Goal: Task Accomplishment & Management: Manage account settings

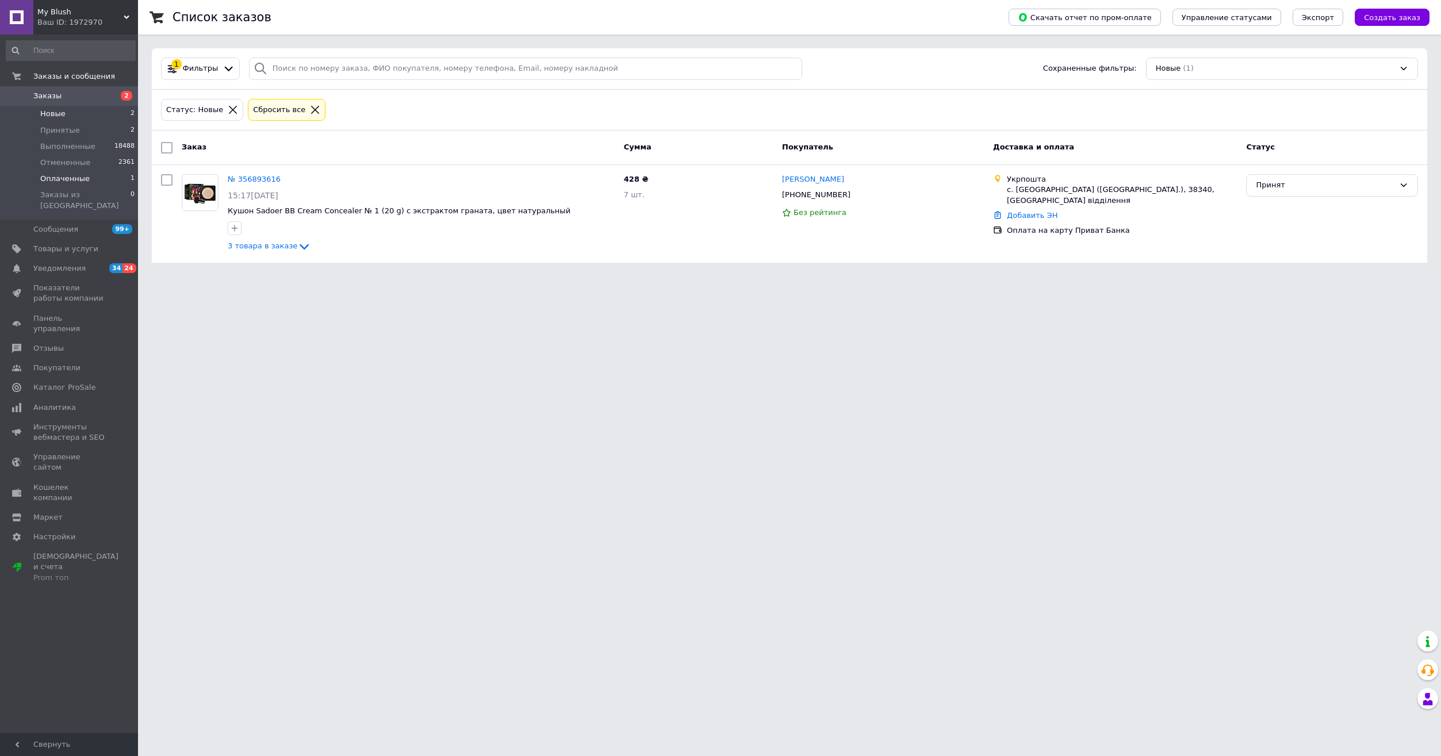
click at [70, 178] on span "Оплаченные" at bounding box center [64, 179] width 49 height 10
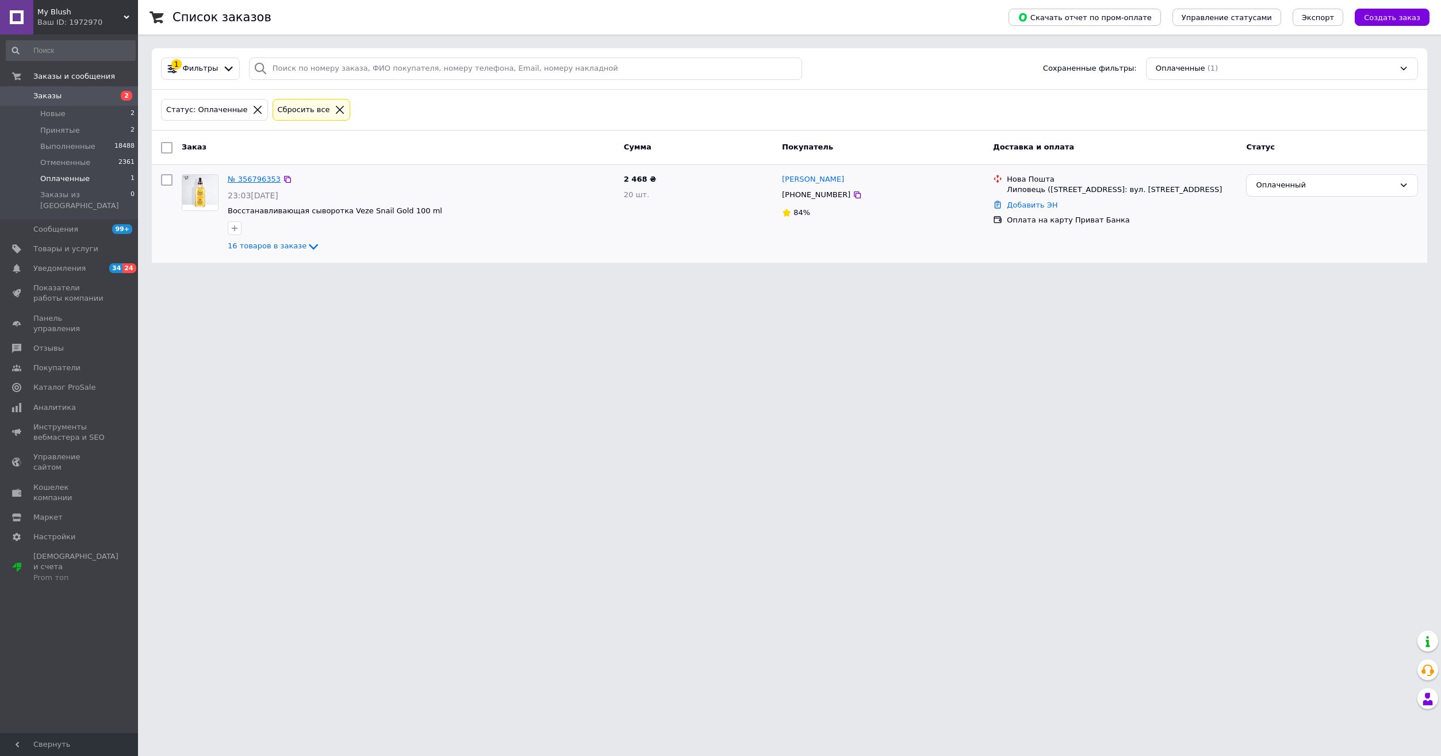
click at [259, 181] on link "№ 356796353" at bounding box center [254, 179] width 53 height 9
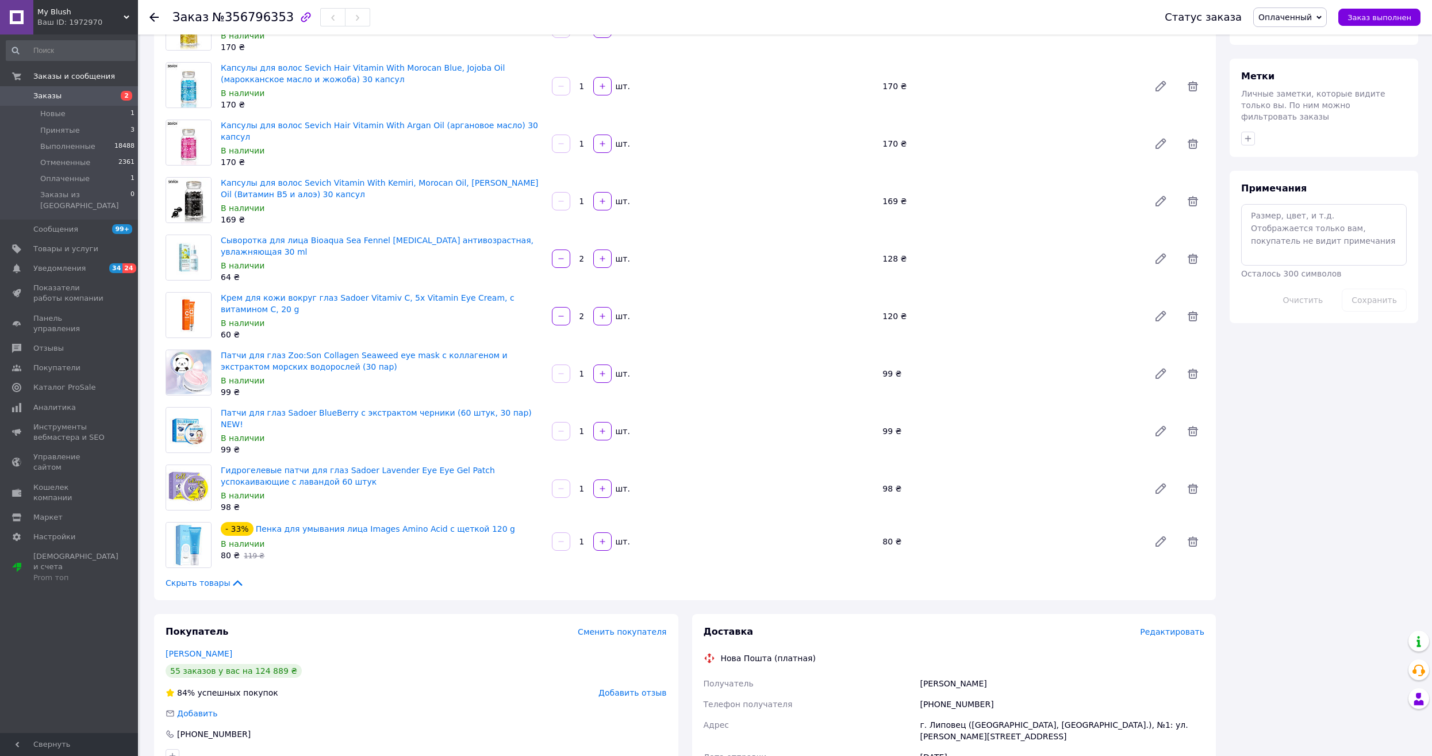
scroll to position [715, 0]
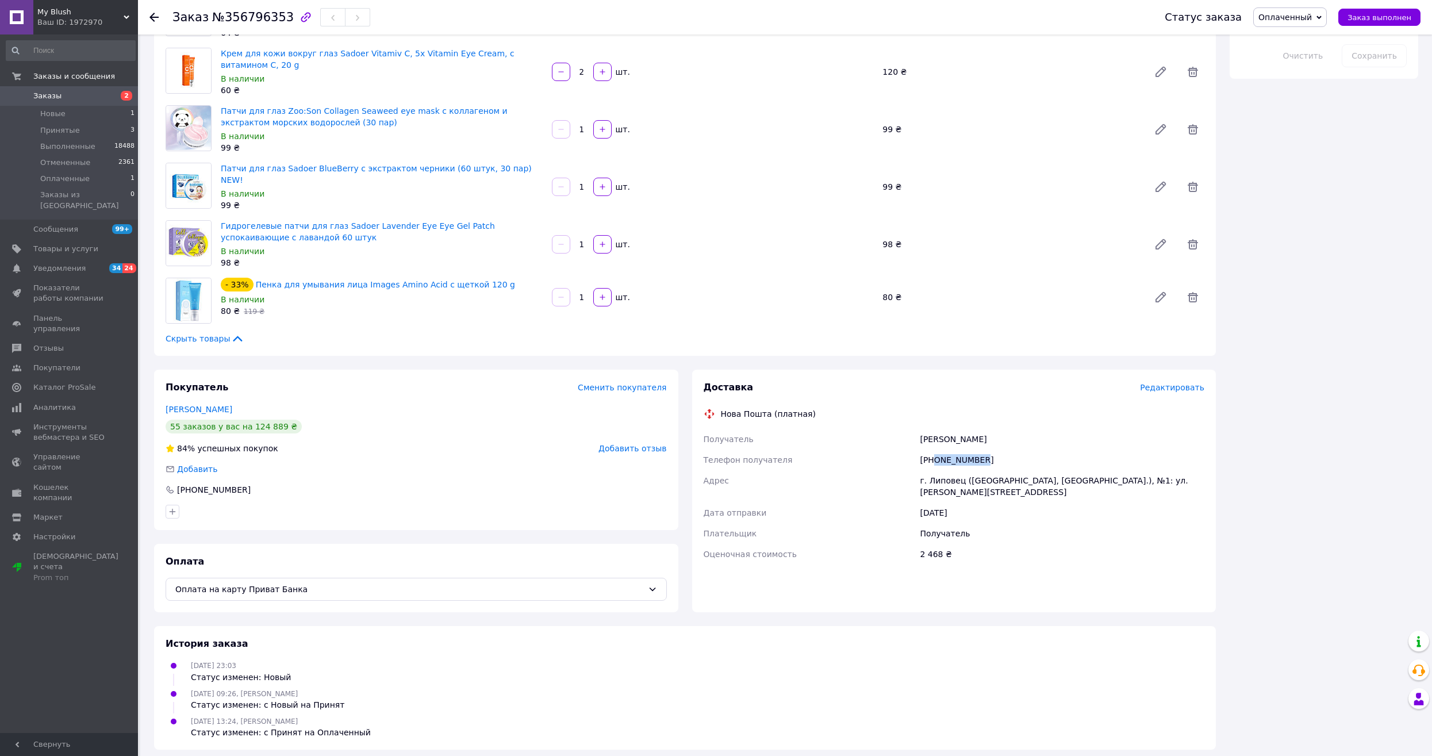
drag, startPoint x: 992, startPoint y: 448, endPoint x: 936, endPoint y: 457, distance: 57.5
click at [936, 457] on div "[PHONE_NUMBER]" at bounding box center [1062, 460] width 289 height 21
copy div "0955747962"
drag, startPoint x: 991, startPoint y: 429, endPoint x: 952, endPoint y: 429, distance: 39.7
click at [952, 429] on div "[PERSON_NAME]" at bounding box center [1062, 439] width 289 height 21
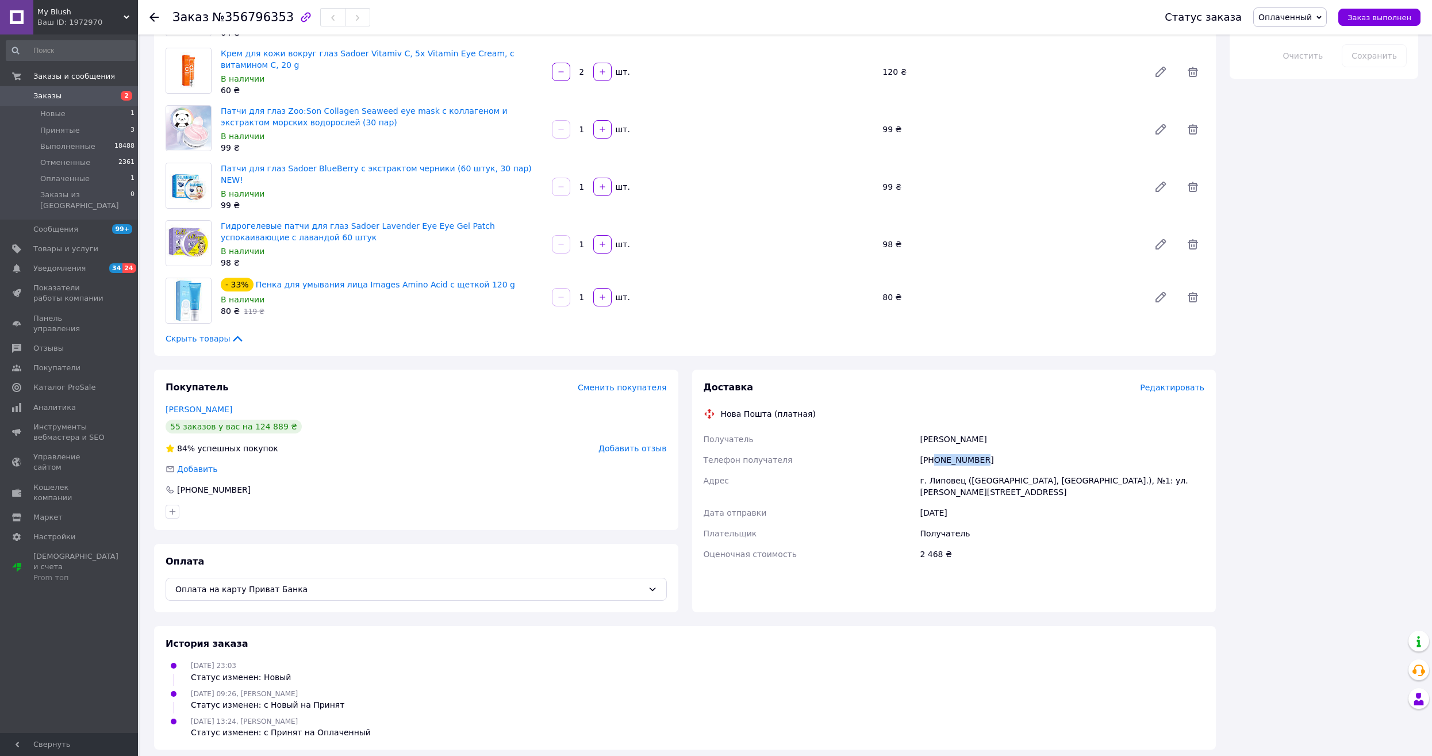
copy div "Вікторія"
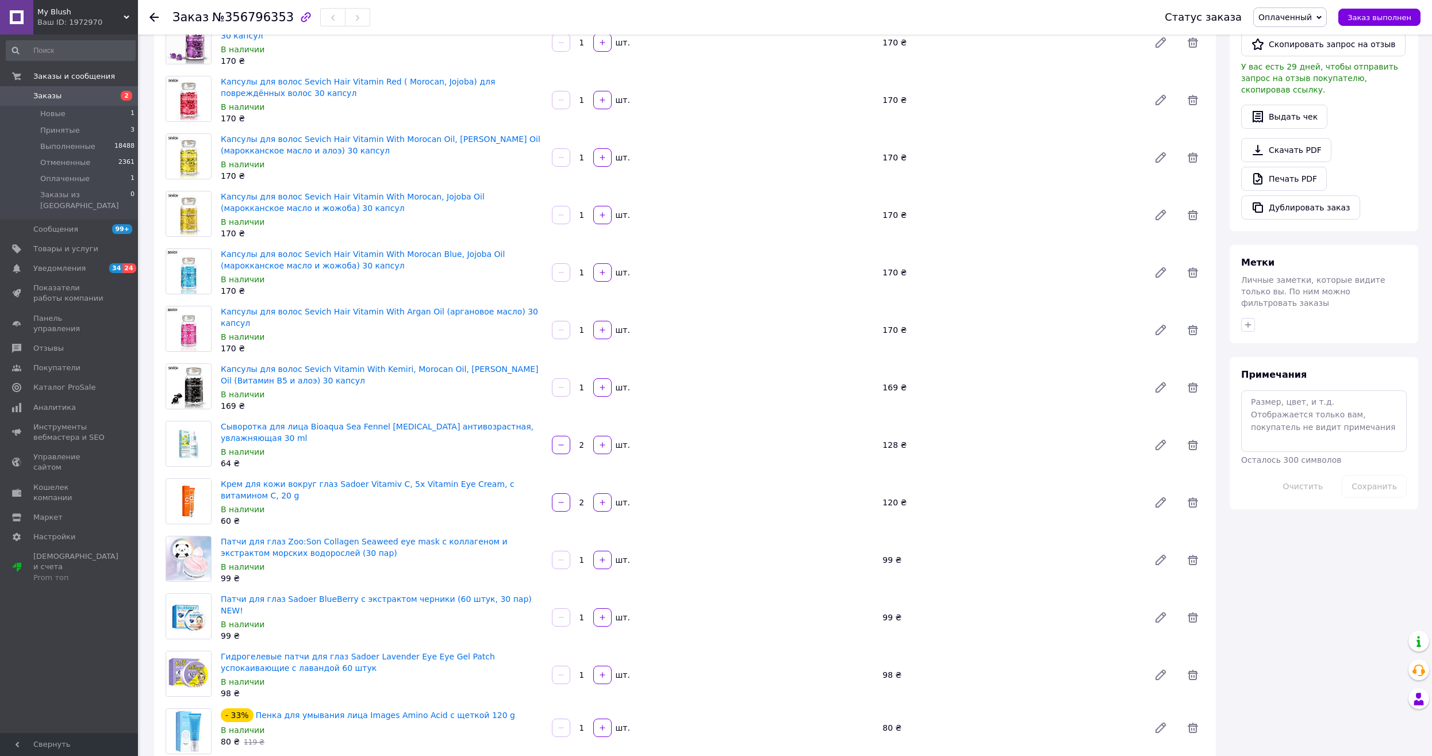
scroll to position [25, 0]
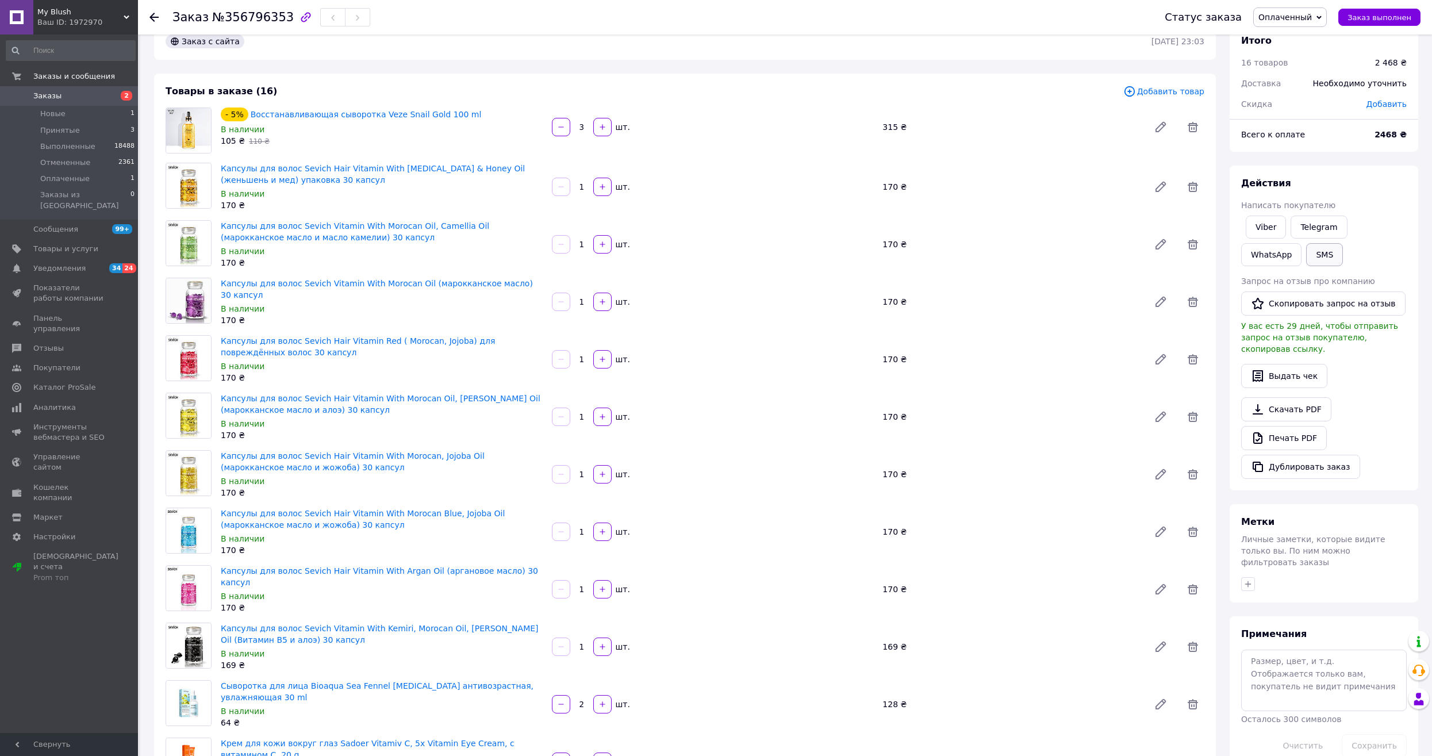
click at [1306, 257] on button "SMS" at bounding box center [1324, 254] width 37 height 23
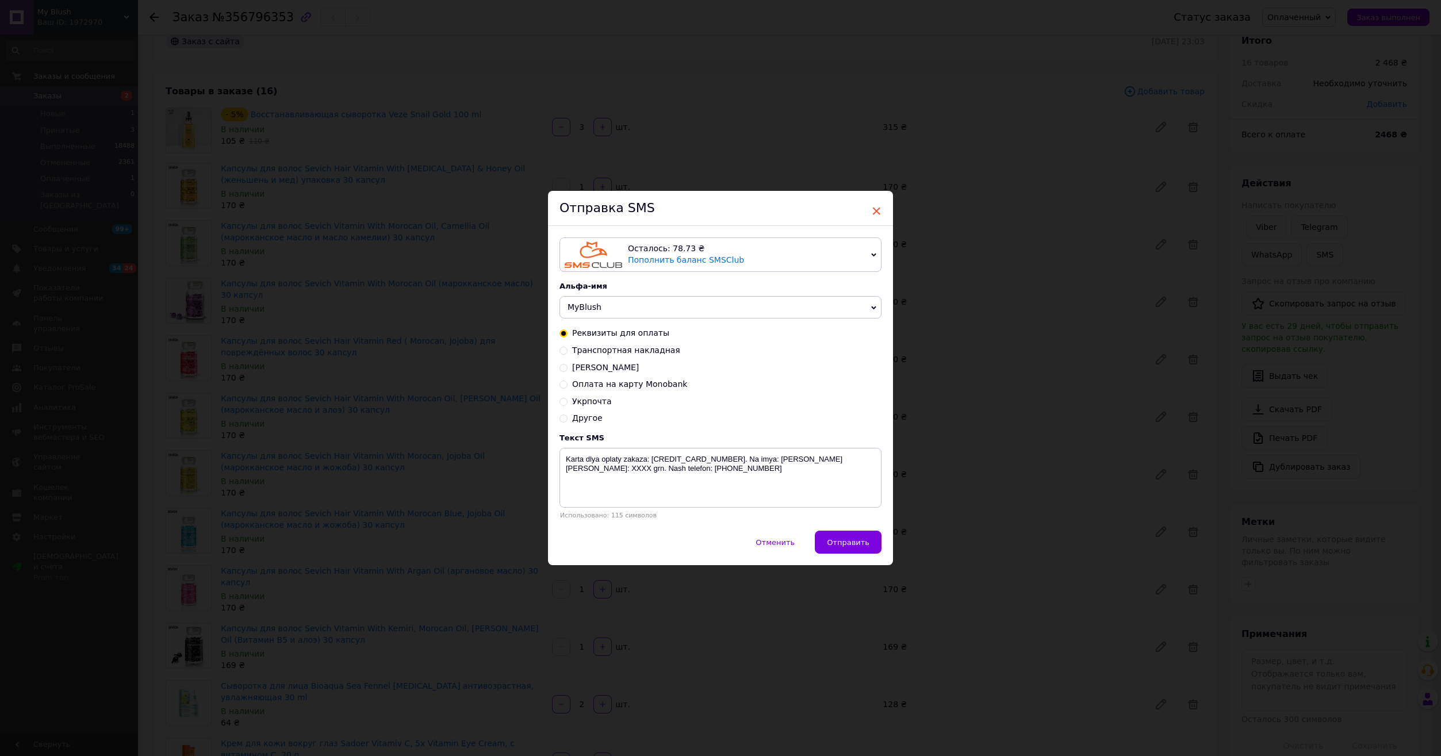
click at [872, 206] on span "×" at bounding box center [876, 211] width 10 height 20
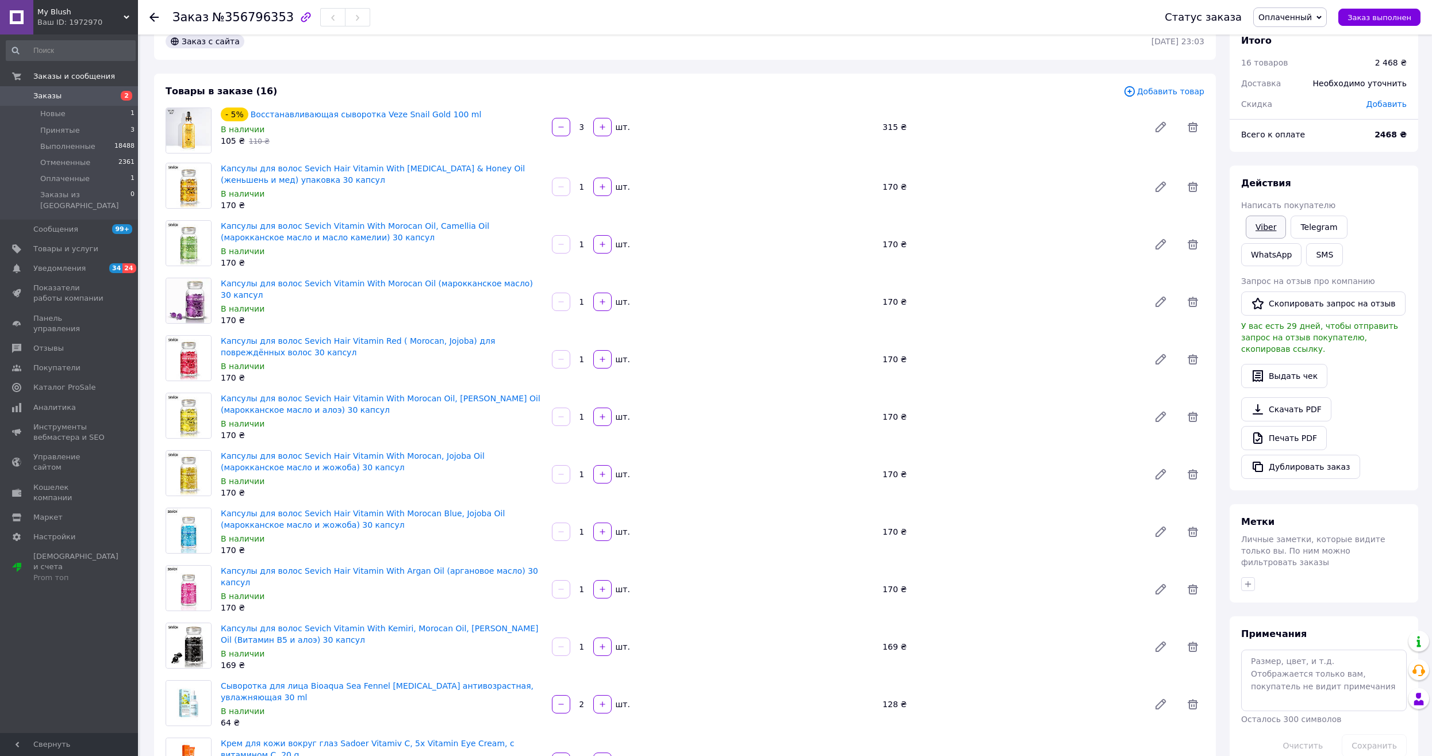
drag, startPoint x: 1267, startPoint y: 225, endPoint x: 1260, endPoint y: 236, distance: 12.4
click at [1266, 225] on link "Viber" at bounding box center [1266, 227] width 40 height 23
click at [1371, 22] on button "Заказ выполнен" at bounding box center [1380, 17] width 82 height 17
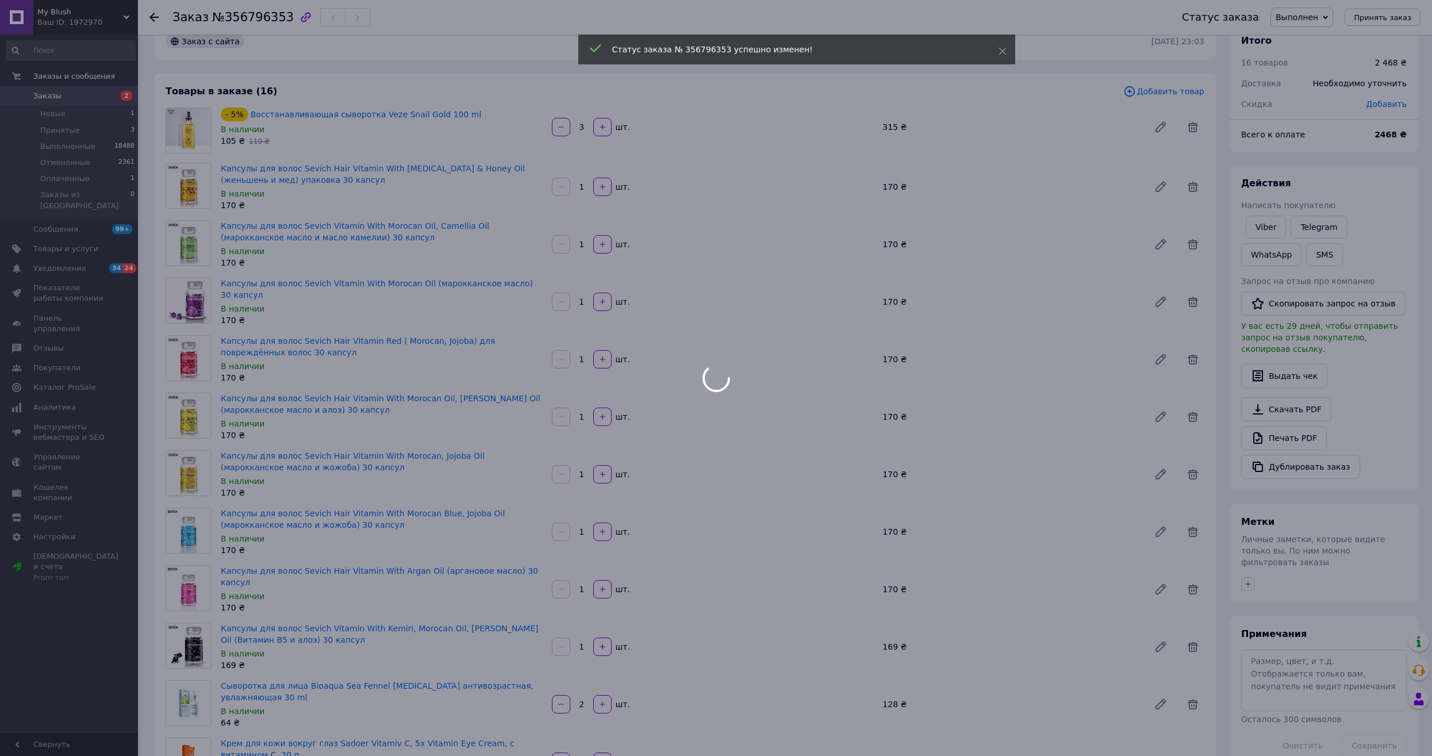
click at [91, 134] on div at bounding box center [716, 378] width 1432 height 756
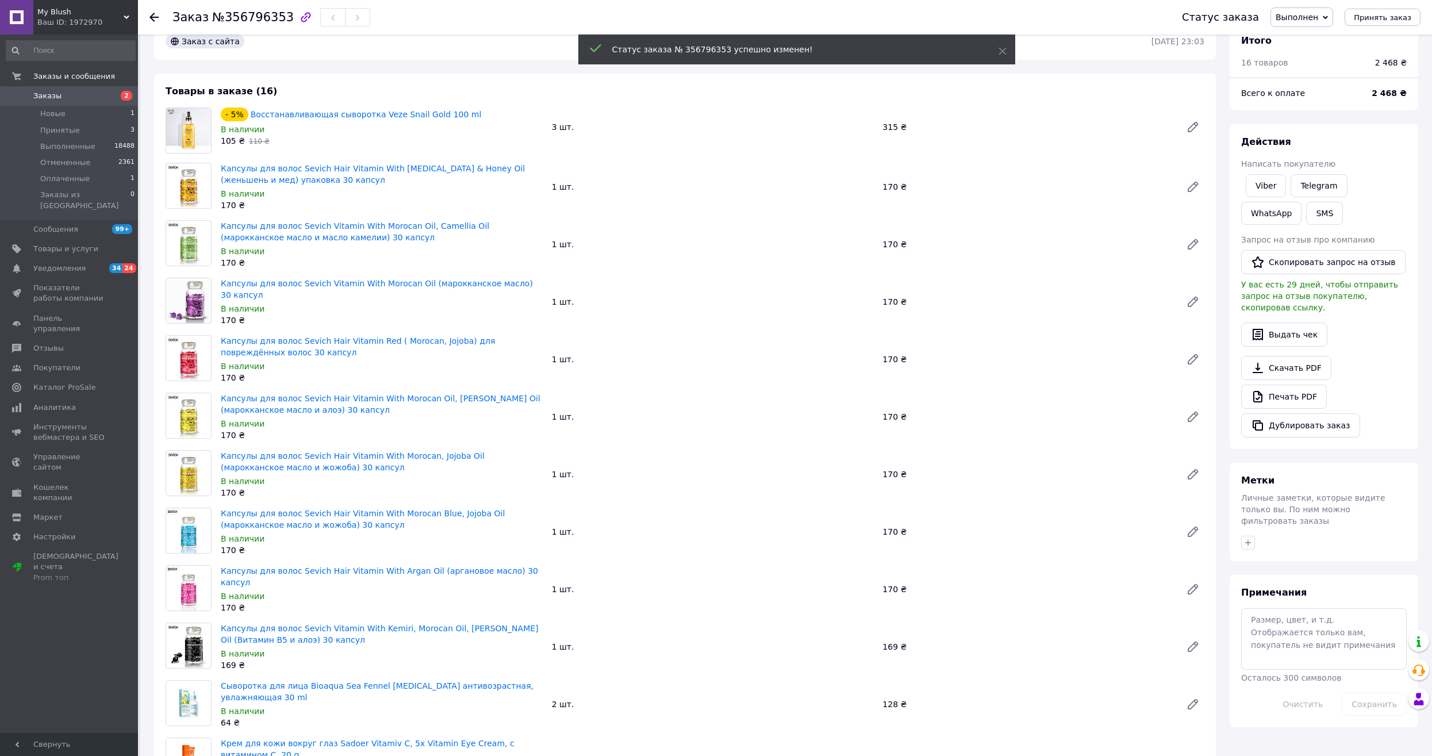
click at [91, 134] on li "Принятые 3" at bounding box center [70, 130] width 141 height 16
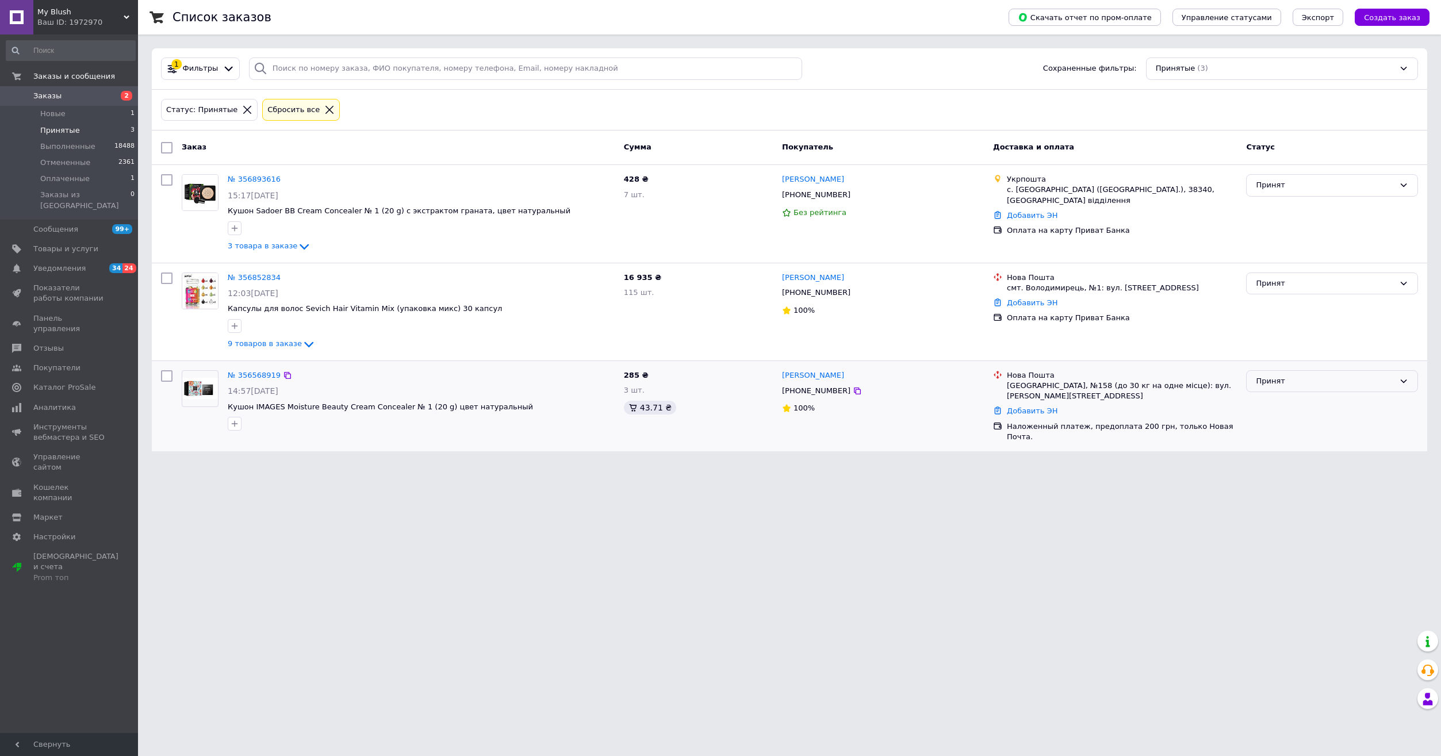
click at [1296, 377] on div "Принят" at bounding box center [1325, 381] width 139 height 12
click at [1281, 406] on li "Выполнен" at bounding box center [1332, 404] width 171 height 21
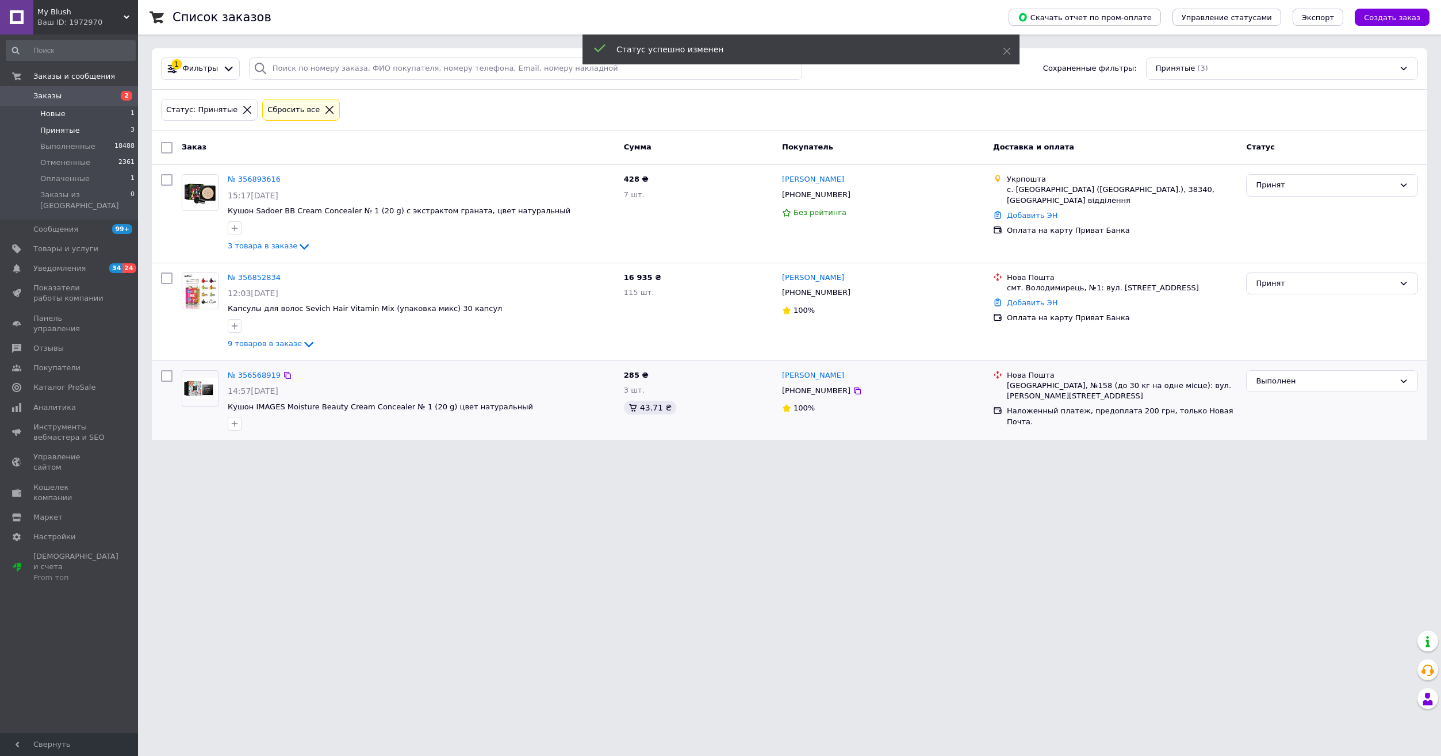
click at [57, 112] on span "Новые" at bounding box center [52, 114] width 25 height 10
